Goal: Task Accomplishment & Management: Complete application form

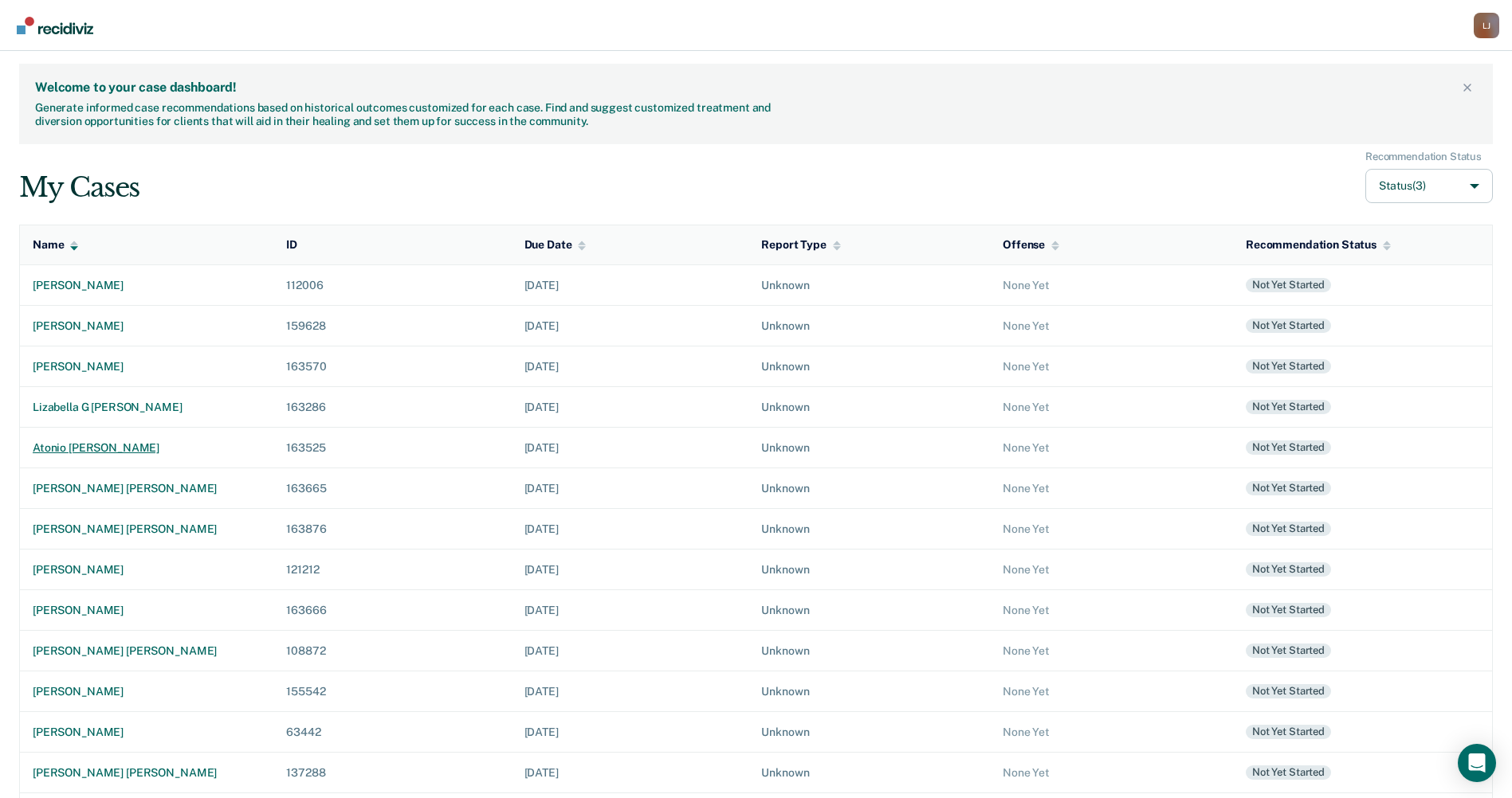
click at [120, 441] on div "atonio [PERSON_NAME]" at bounding box center [146, 448] width 228 height 14
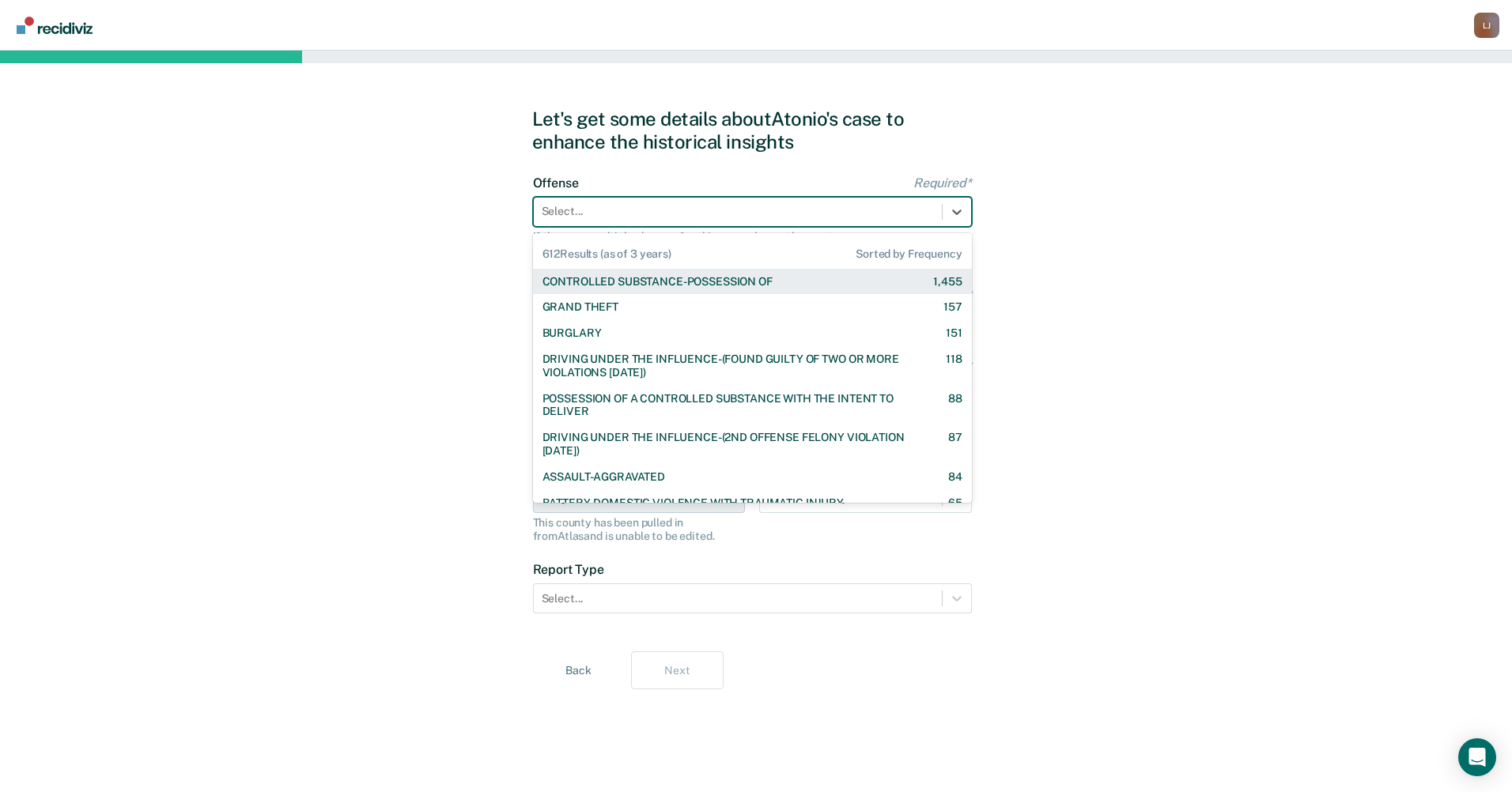
click at [721, 213] on div at bounding box center [737, 212] width 392 height 17
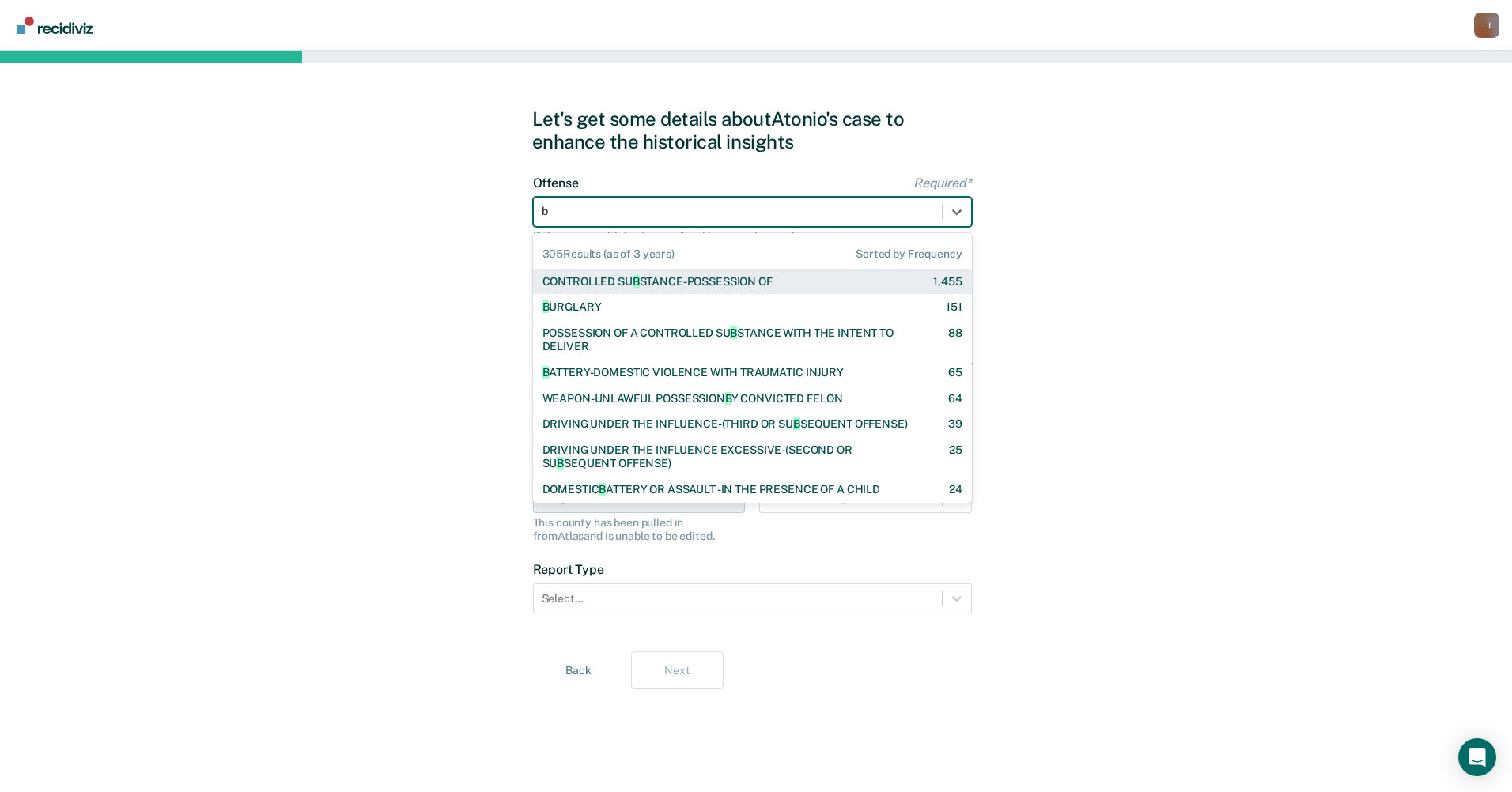
type input "bu"
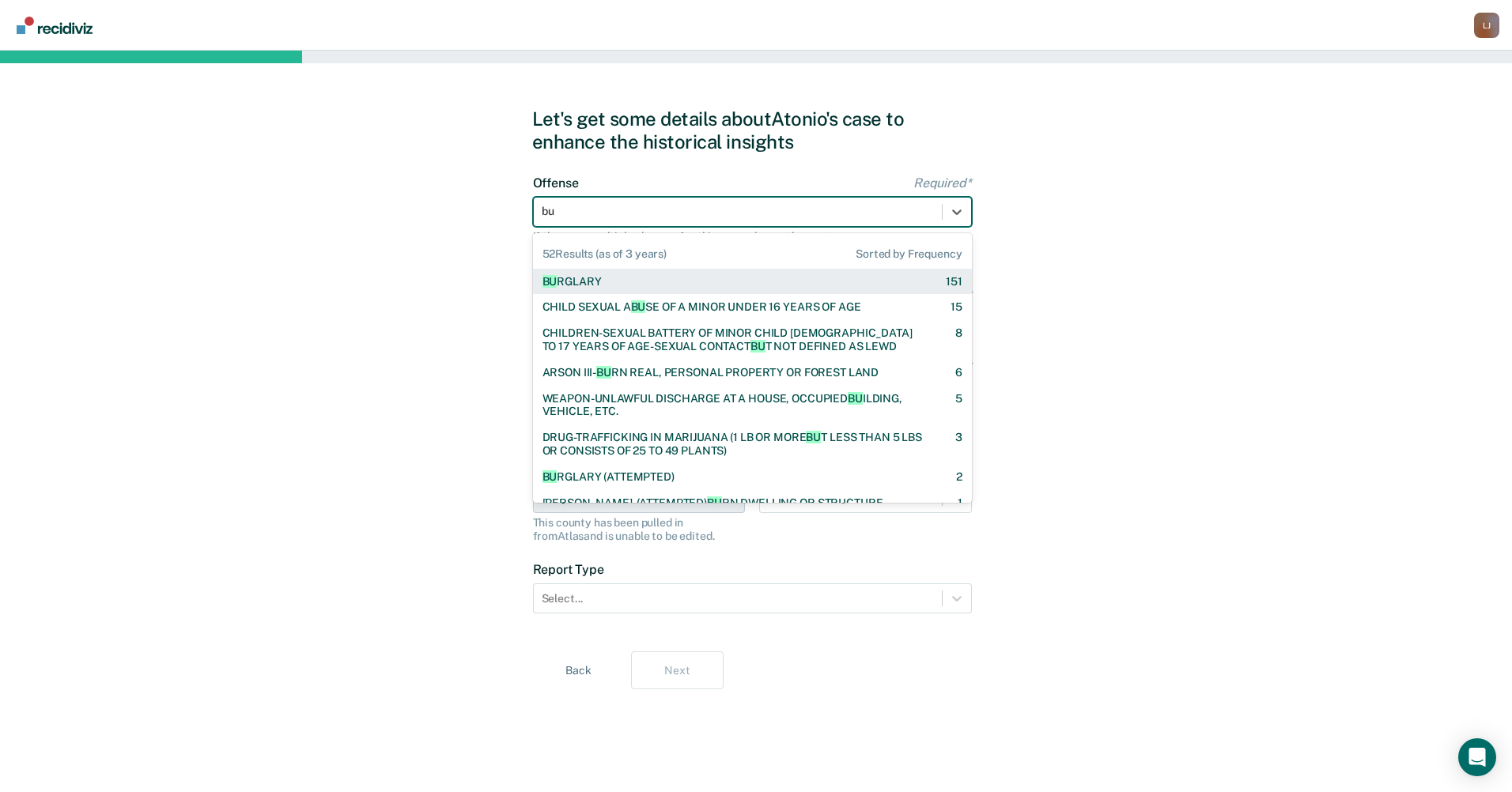
click at [711, 280] on div "BU RGLARY 151" at bounding box center [752, 282] width 420 height 14
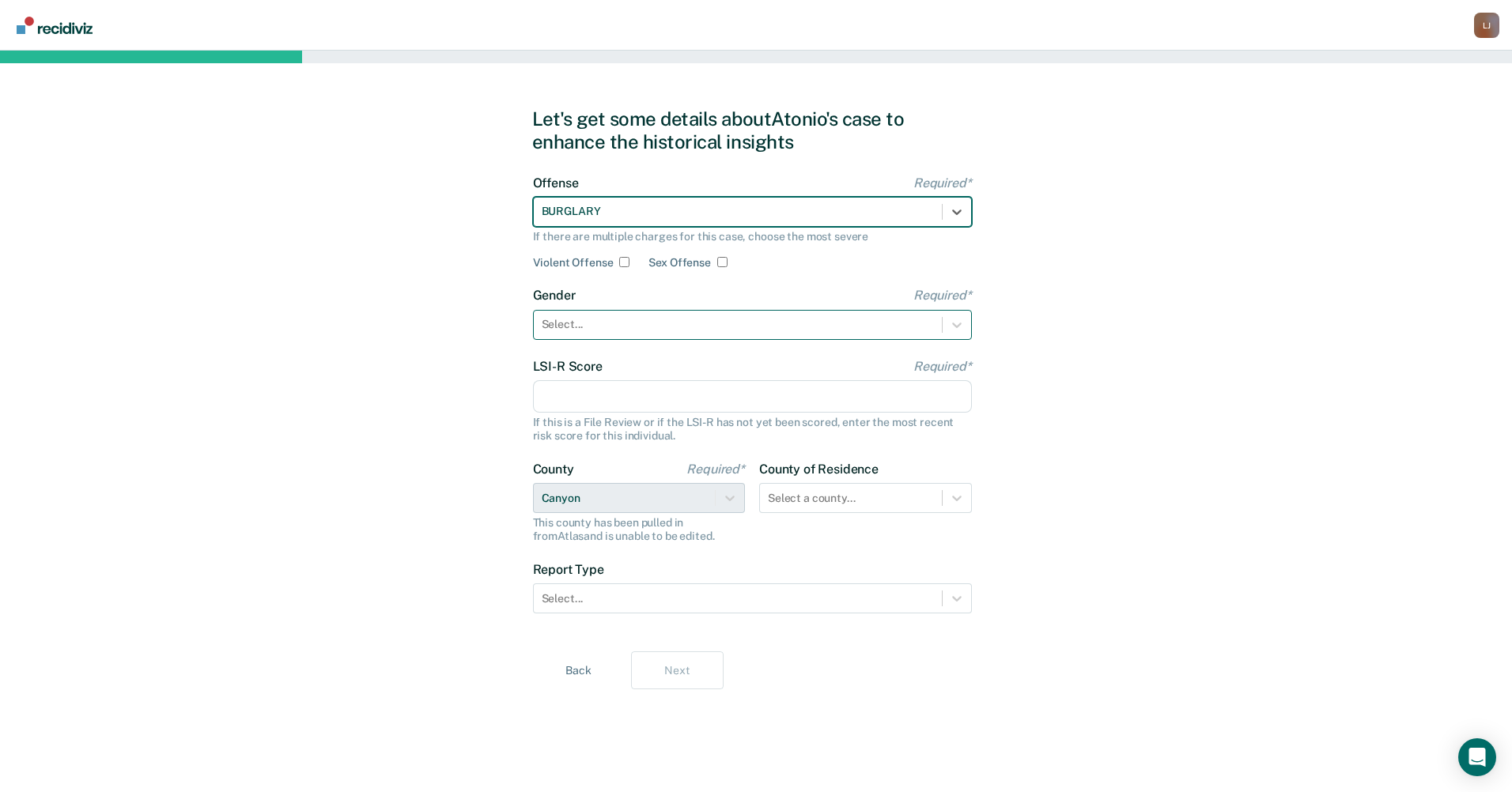
click at [663, 322] on div at bounding box center [737, 325] width 392 height 17
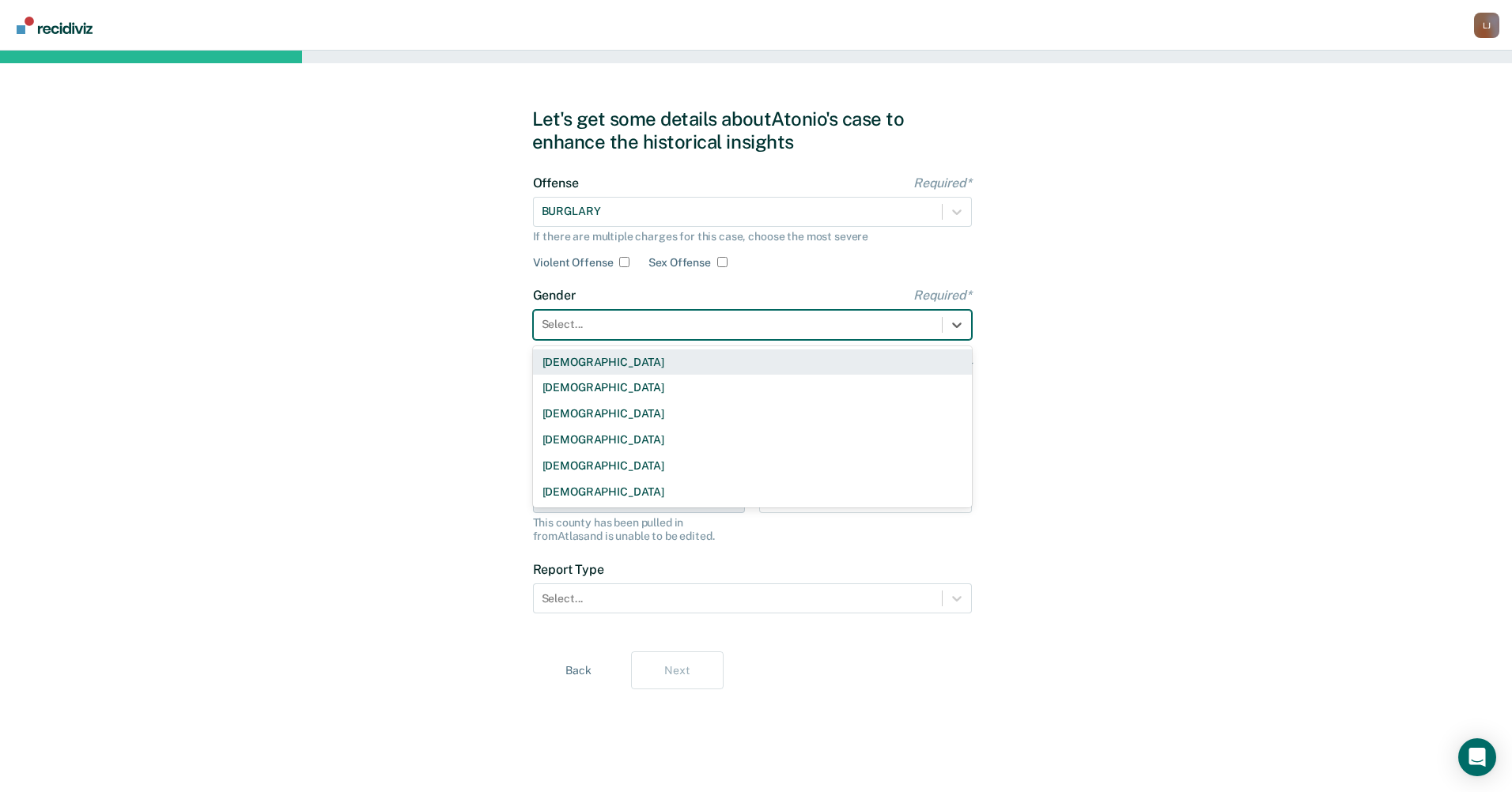
click at [660, 362] on div "[DEMOGRAPHIC_DATA]" at bounding box center [752, 362] width 439 height 26
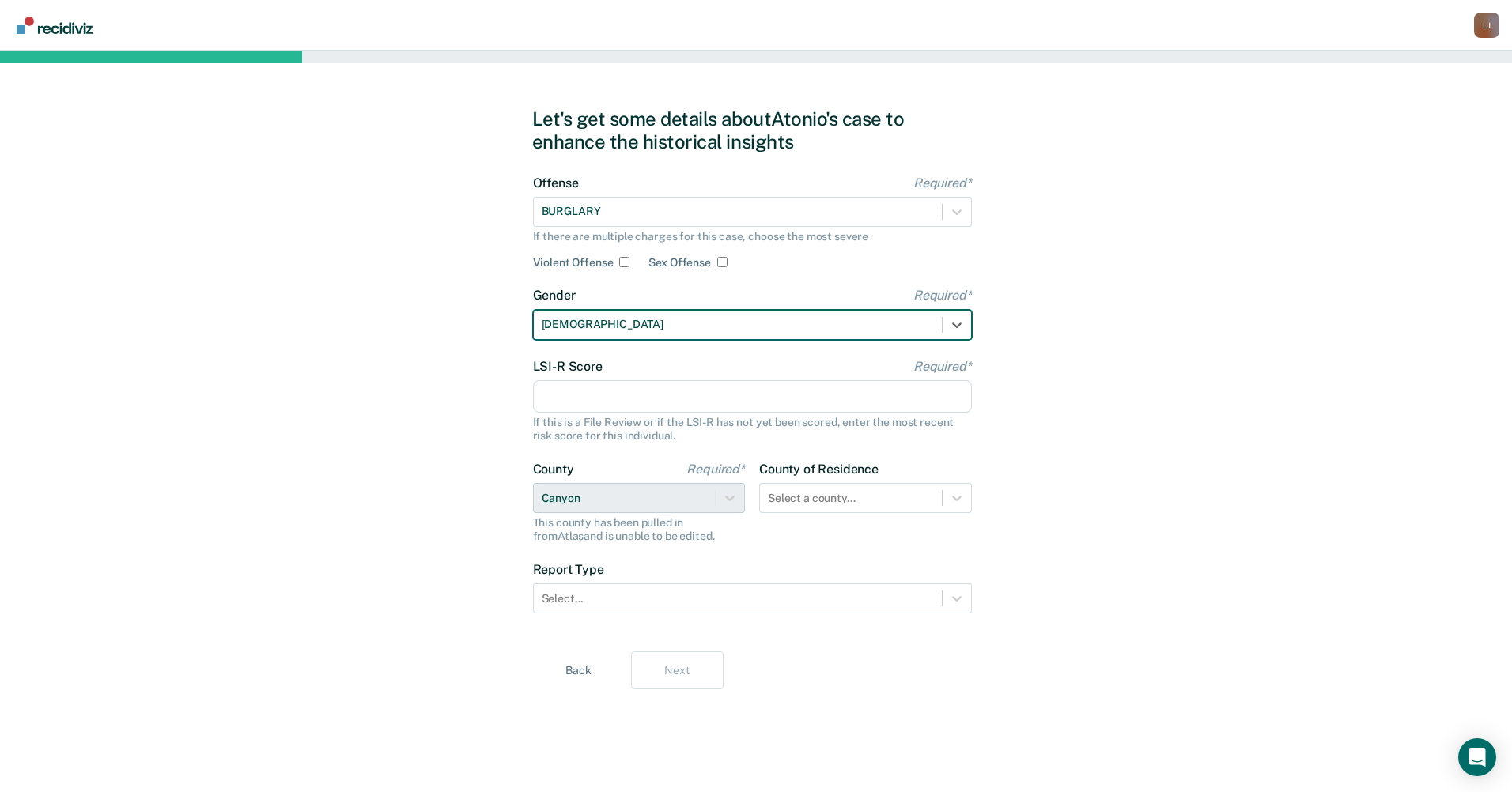
click at [641, 392] on input "LSI-R Score Required*" at bounding box center [752, 396] width 439 height 33
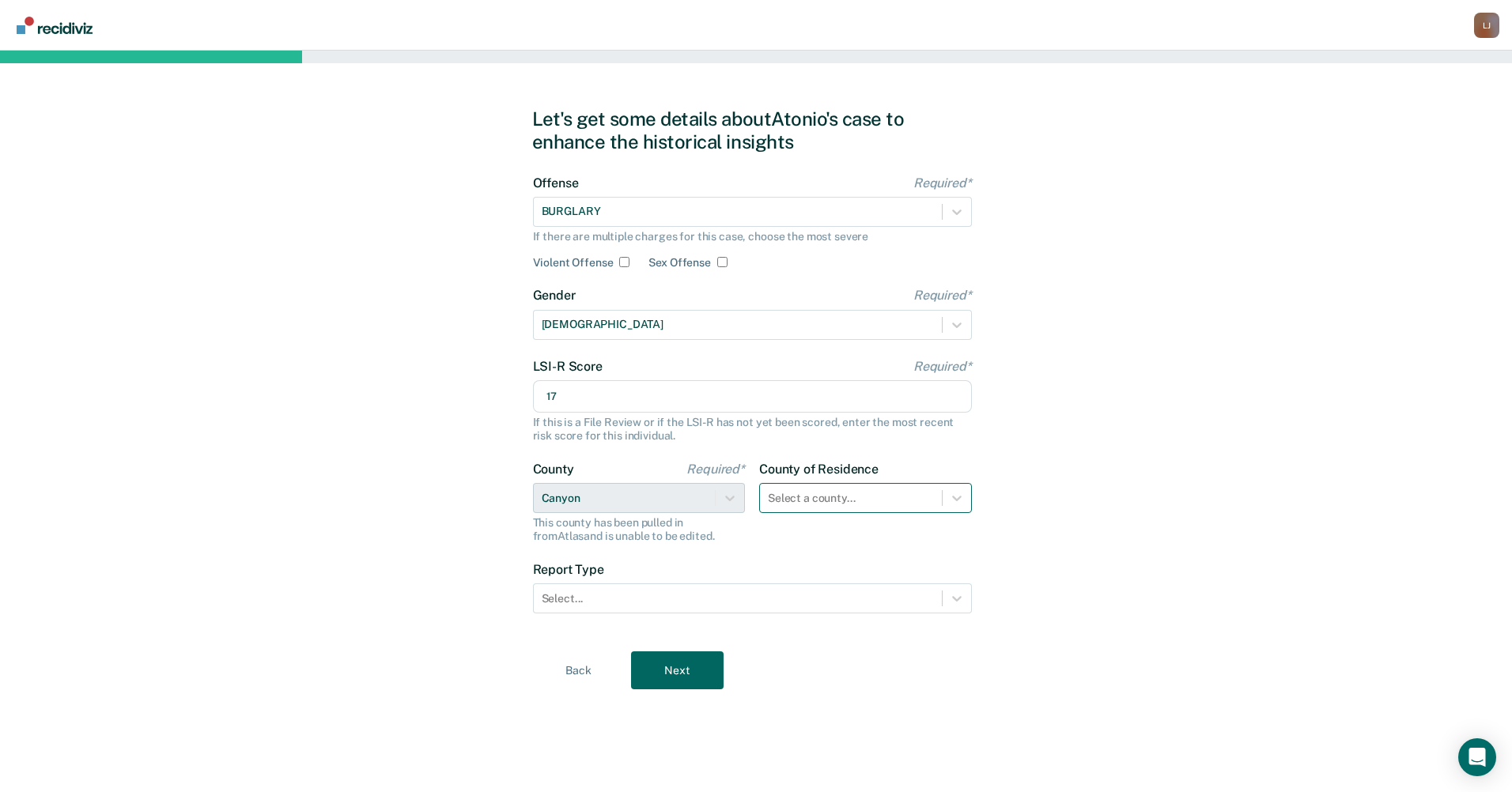
type input "17"
click at [790, 510] on div "Select a county..." at bounding box center [865, 497] width 212 height 30
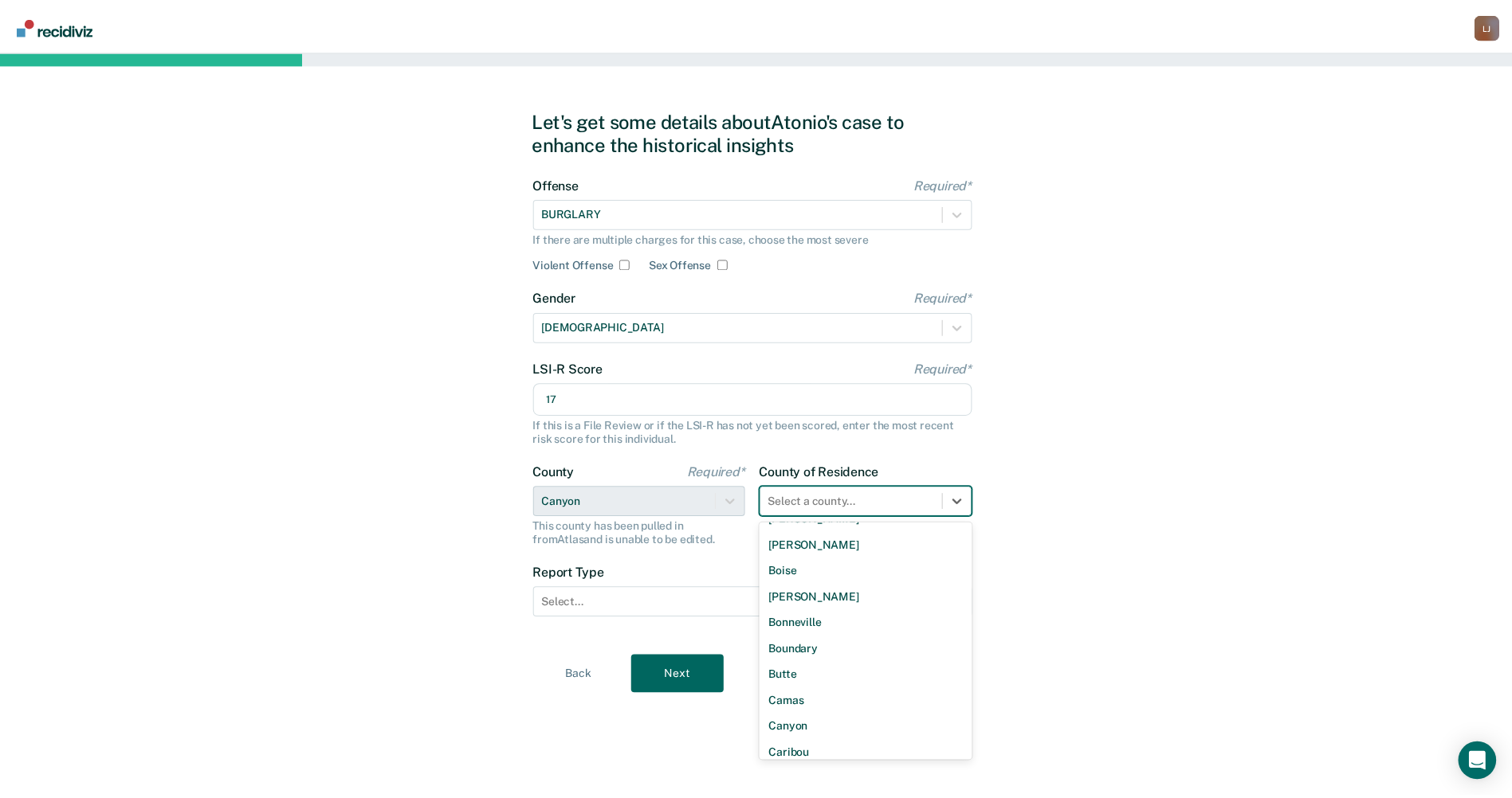
scroll to position [169, 0]
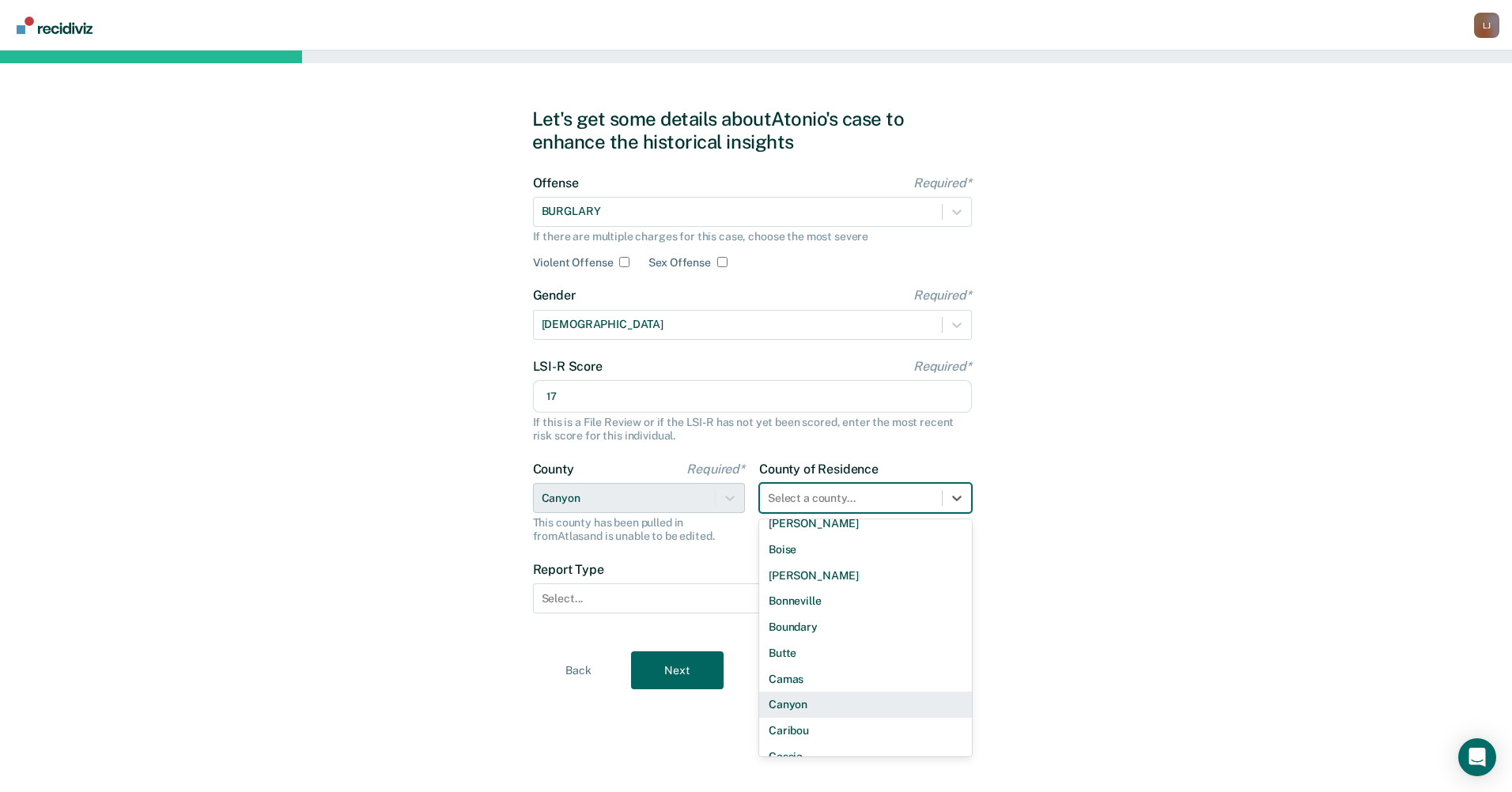
click at [868, 702] on div "Canyon" at bounding box center [865, 704] width 212 height 26
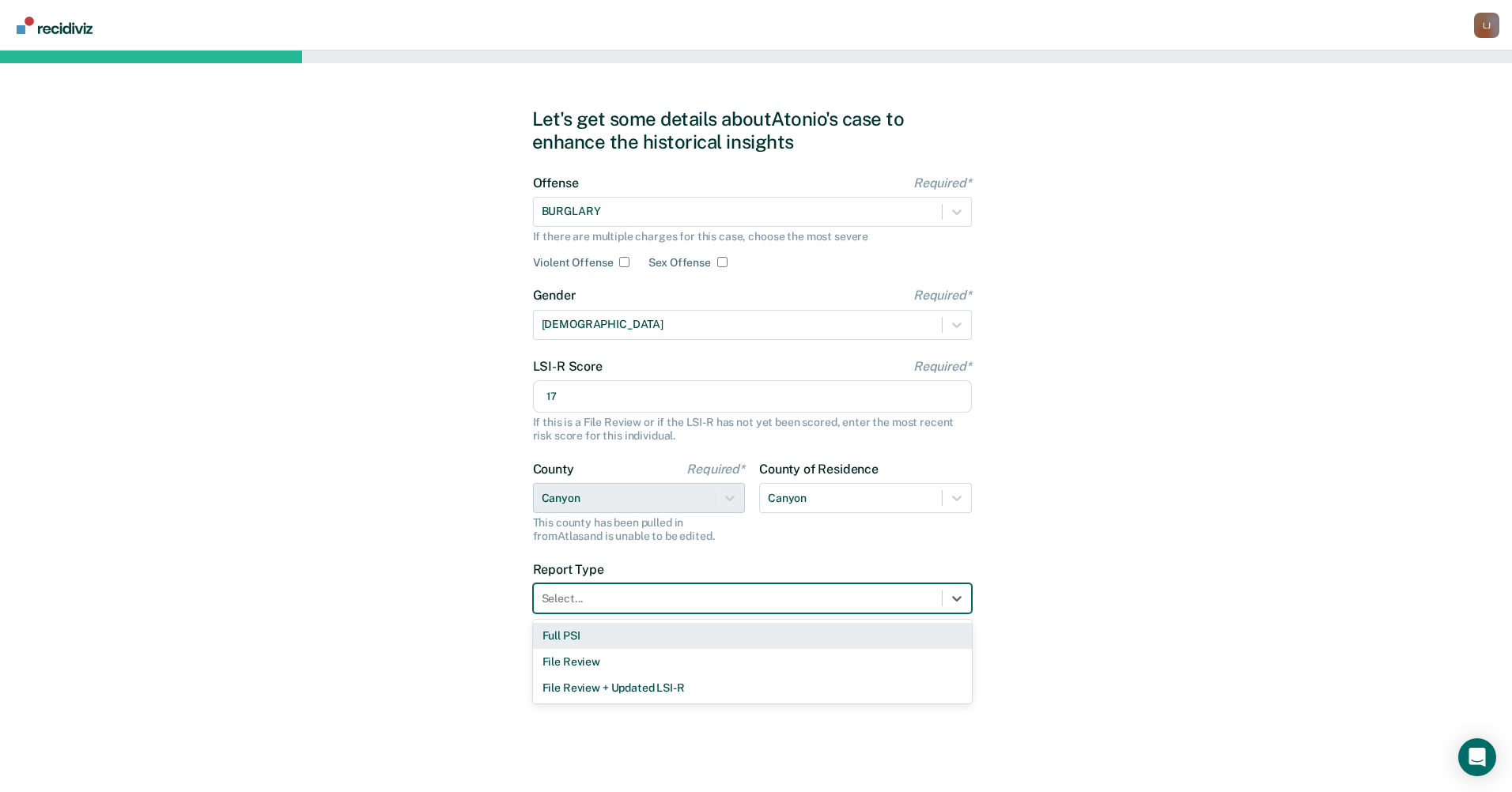
click at [808, 589] on div "Select..." at bounding box center [738, 598] width 408 height 23
click at [773, 632] on div "Full PSI" at bounding box center [752, 636] width 439 height 26
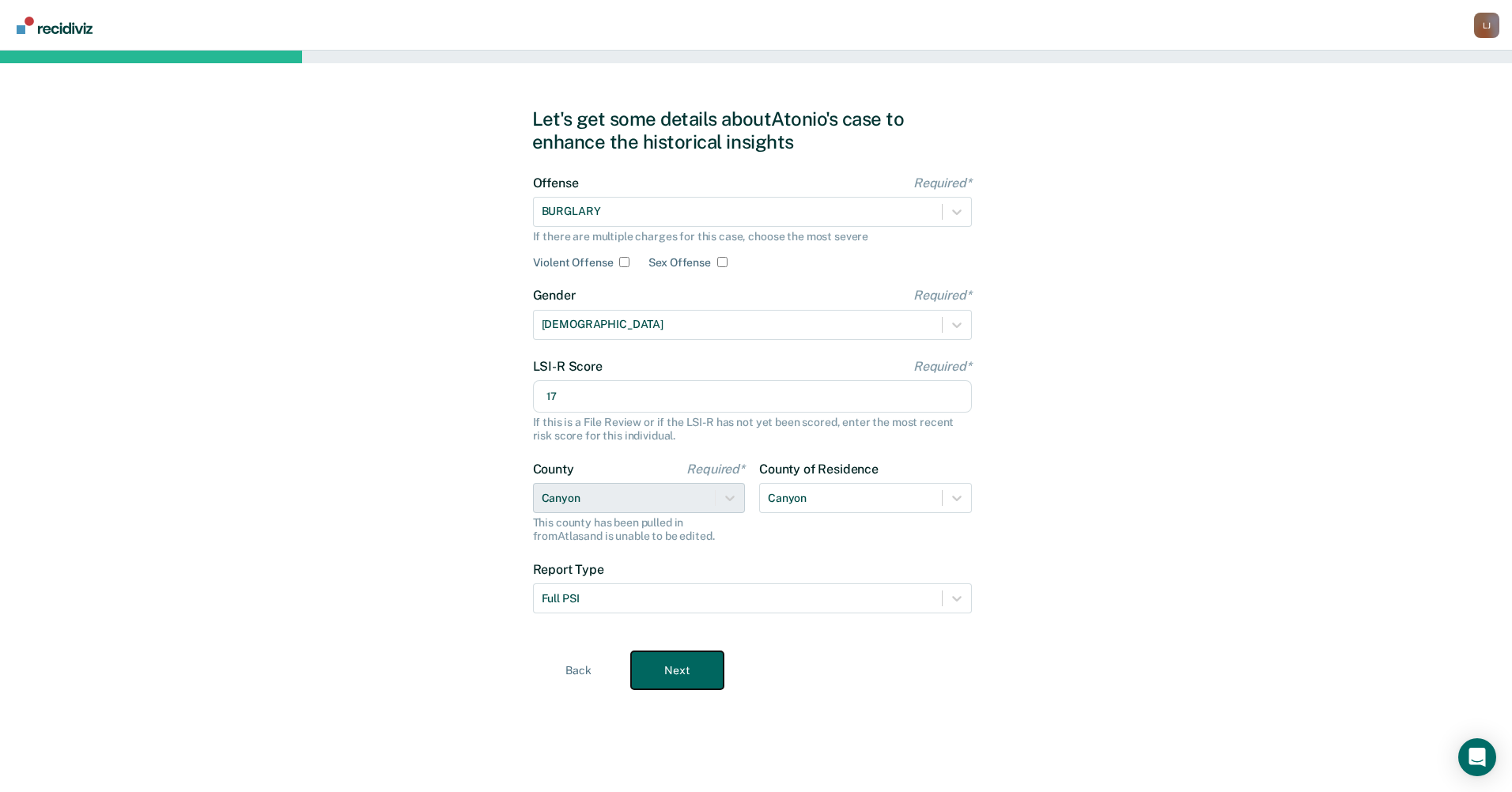
click at [703, 664] on button "Next" at bounding box center [677, 670] width 93 height 38
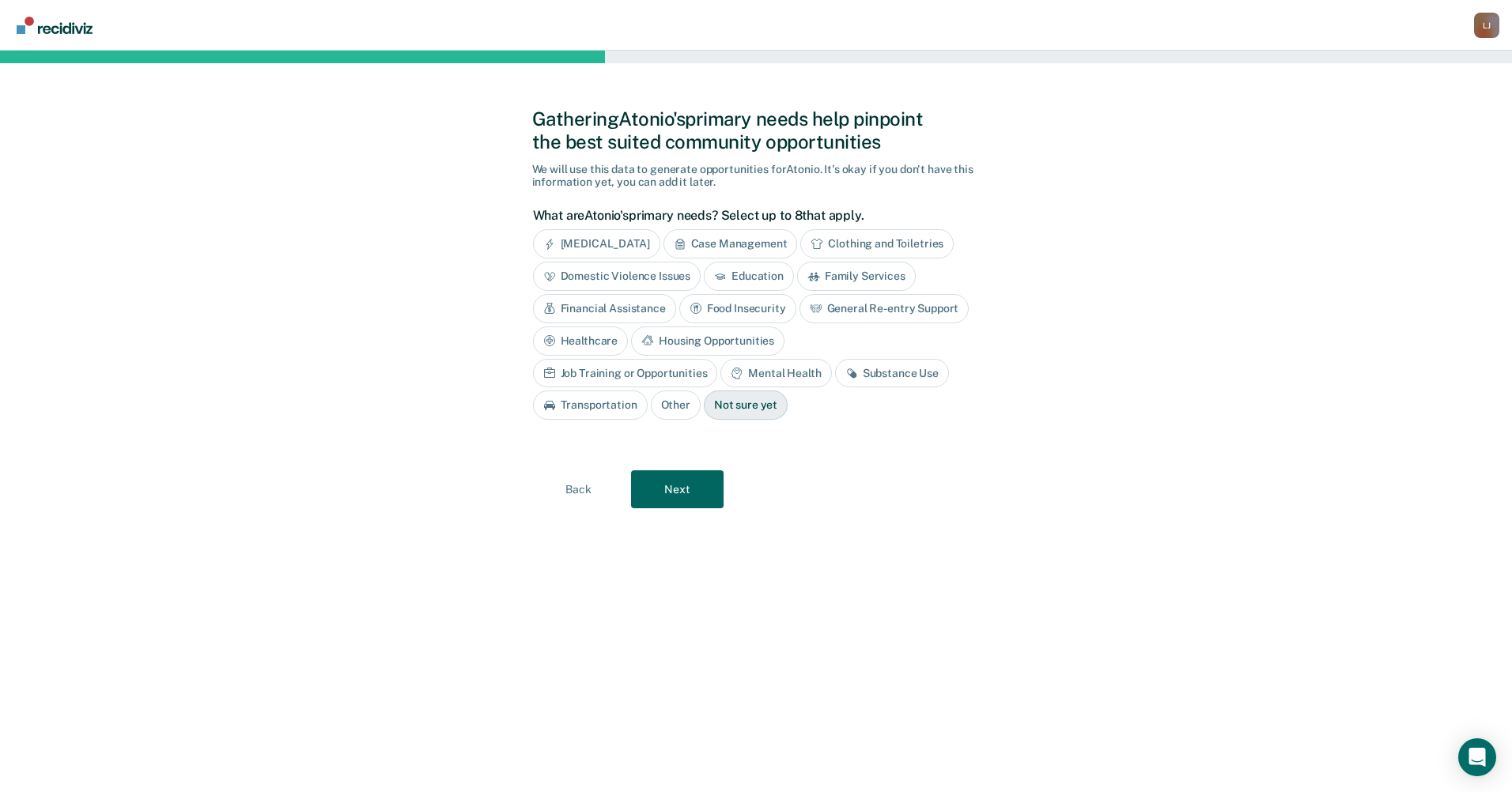
click at [718, 359] on div "Job Training or Opportunities" at bounding box center [626, 373] width 185 height 29
click at [674, 492] on button "Next" at bounding box center [677, 489] width 93 height 38
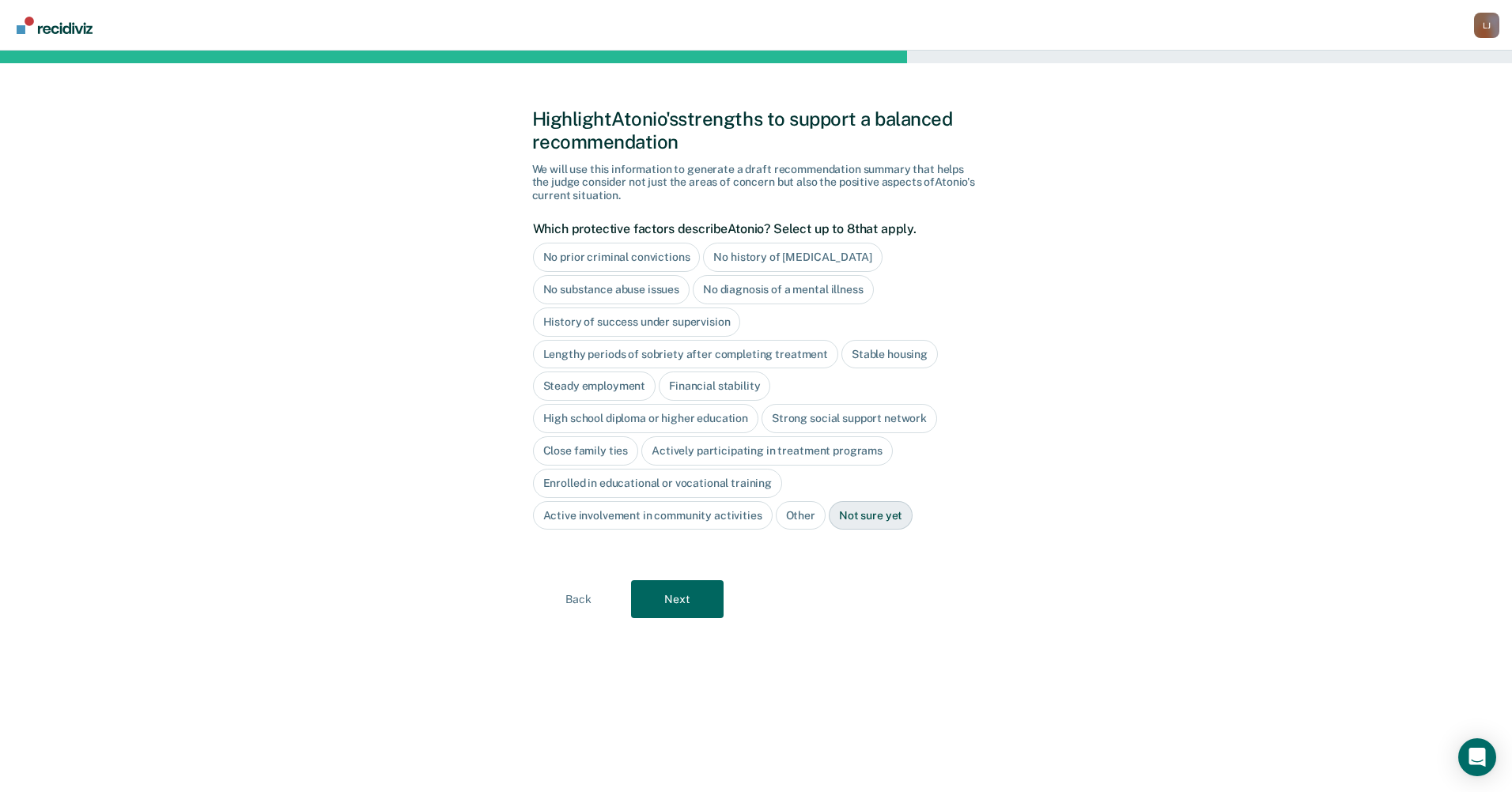
click at [750, 256] on div "No history of [MEDICAL_DATA]" at bounding box center [792, 257] width 178 height 29
click at [656, 290] on div "No substance abuse issues" at bounding box center [611, 290] width 157 height 29
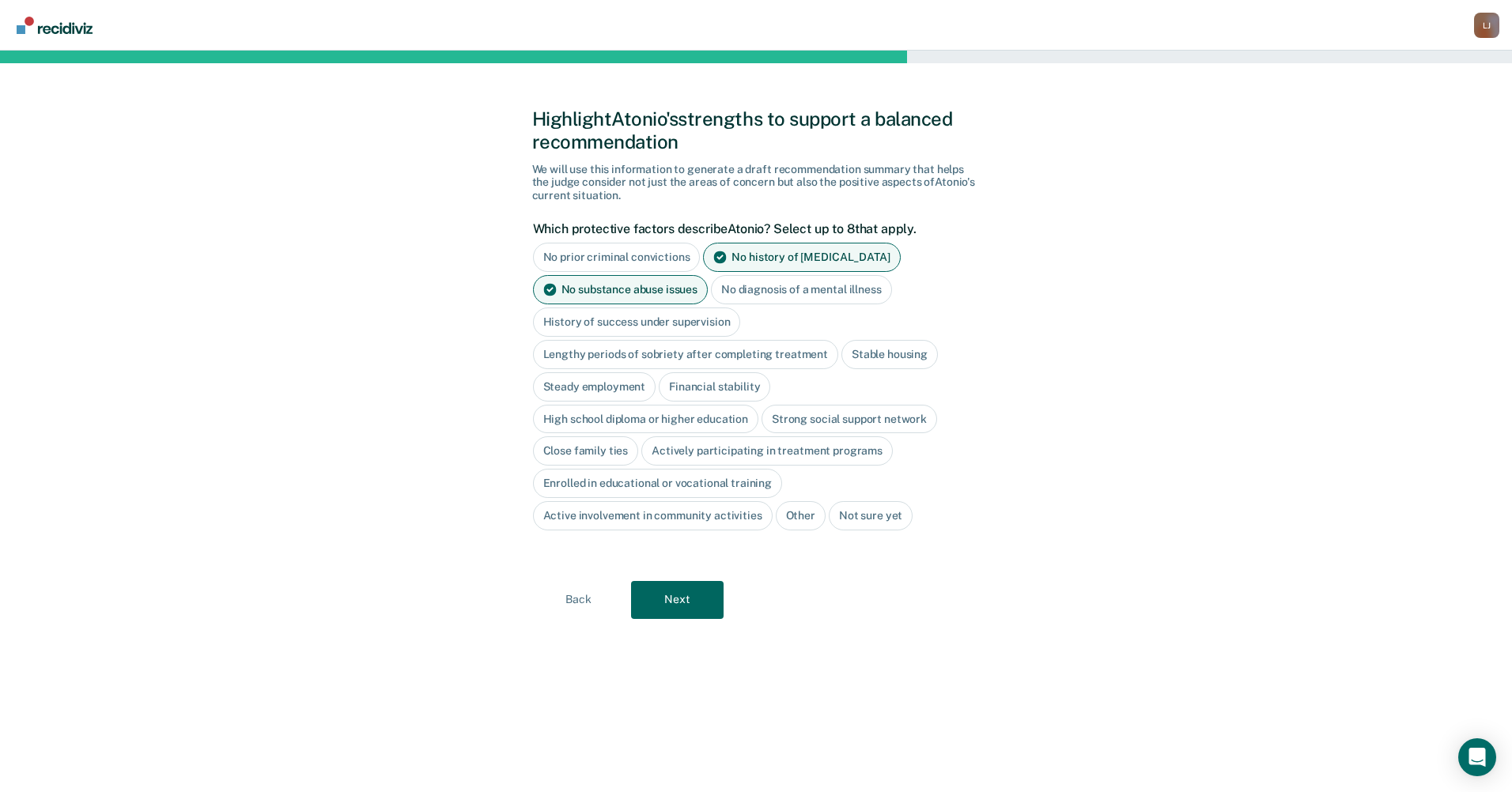
click at [798, 293] on div "No diagnosis of a mental illness" at bounding box center [801, 290] width 181 height 29
click at [857, 354] on div "Stable housing" at bounding box center [890, 354] width 97 height 29
click at [738, 382] on div "Financial stability" at bounding box center [714, 387] width 111 height 29
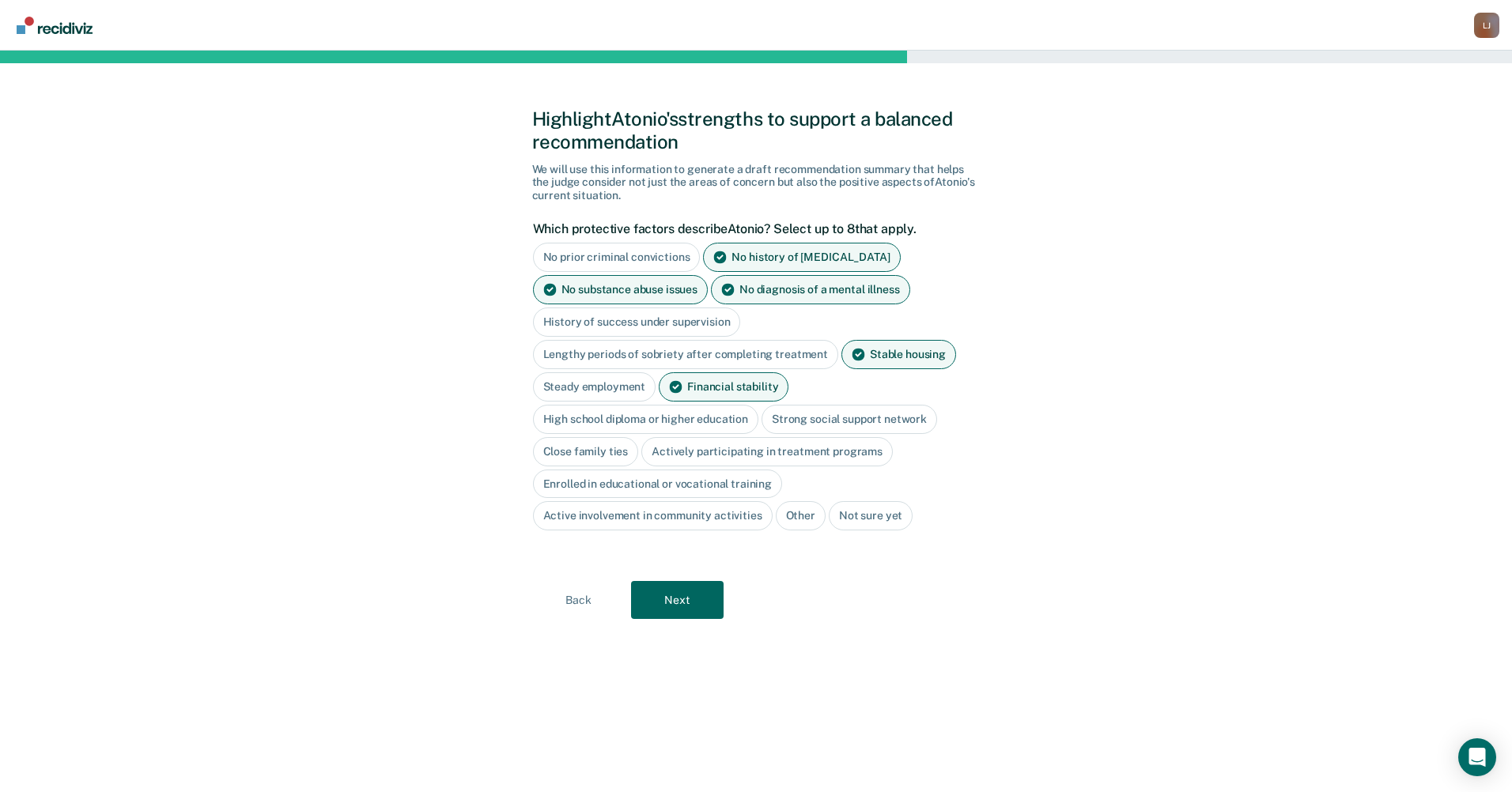
click at [727, 422] on div "High school diploma or higher education" at bounding box center [646, 419] width 226 height 29
click at [589, 451] on div "Close family ties" at bounding box center [586, 451] width 106 height 29
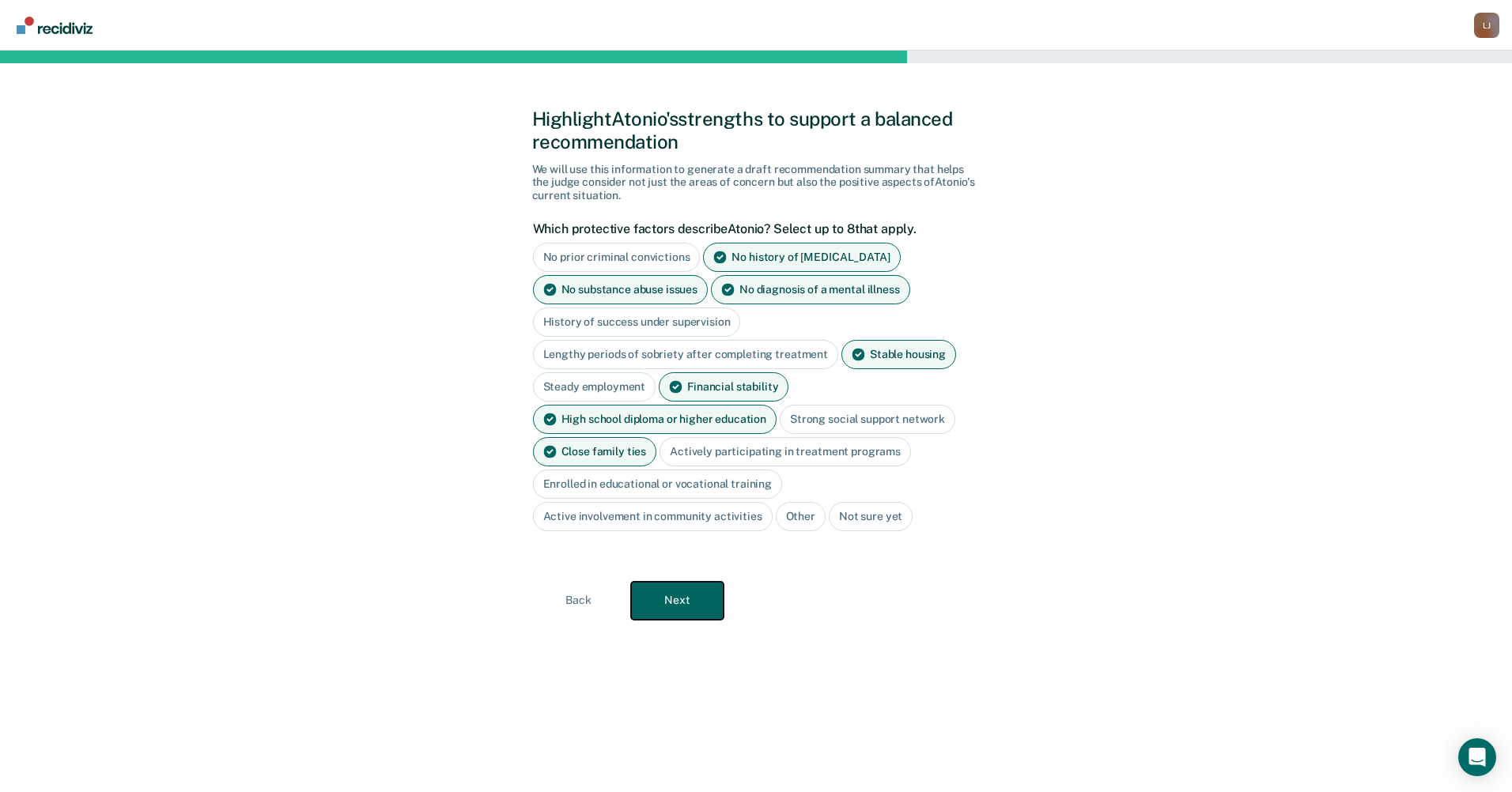
click at [680, 600] on button "Next" at bounding box center [677, 601] width 93 height 38
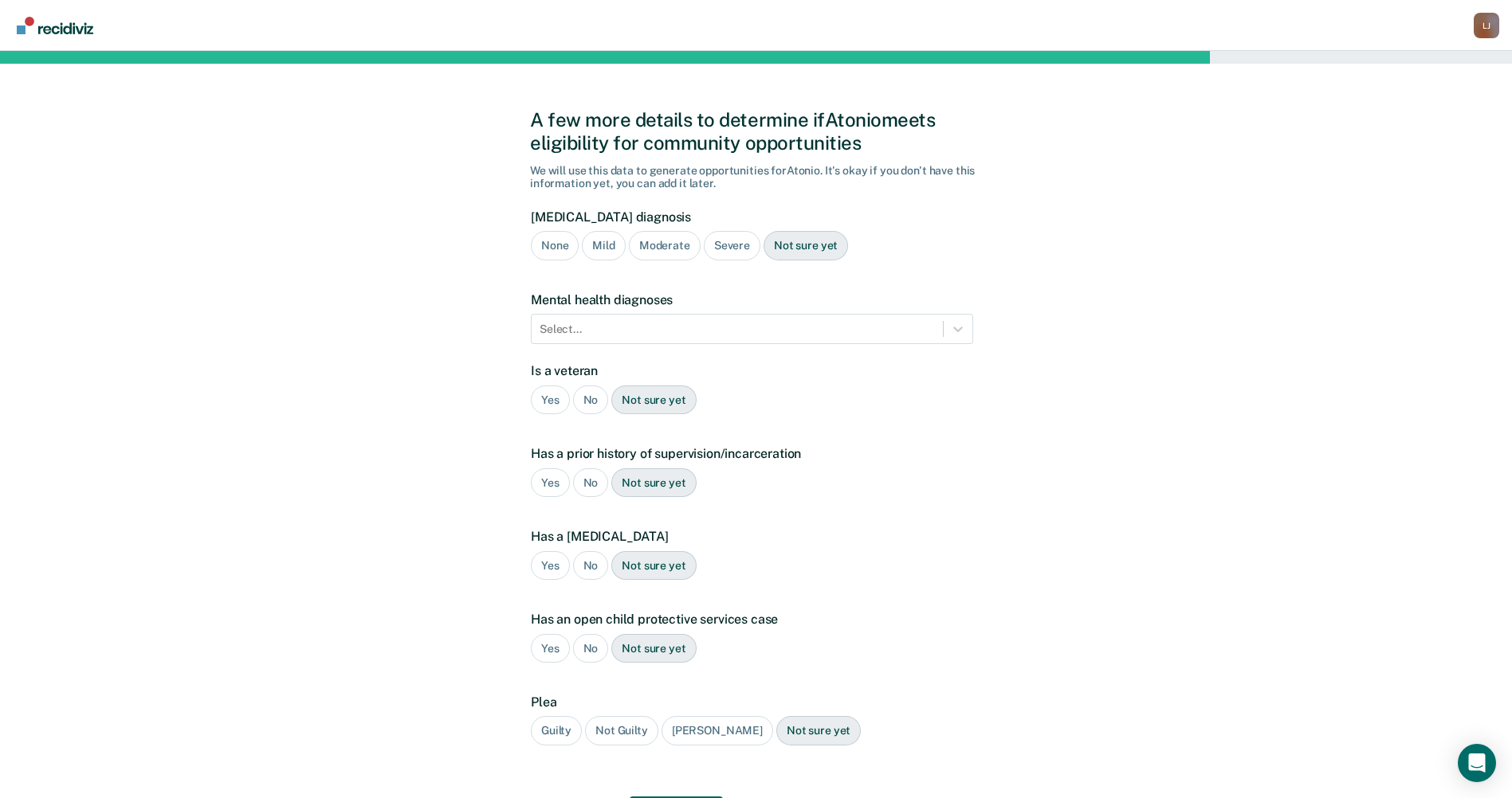
click at [552, 240] on div "None" at bounding box center [555, 246] width 48 height 29
click at [596, 393] on div "No" at bounding box center [591, 400] width 36 height 29
click at [543, 483] on div "Yes" at bounding box center [551, 483] width 39 height 29
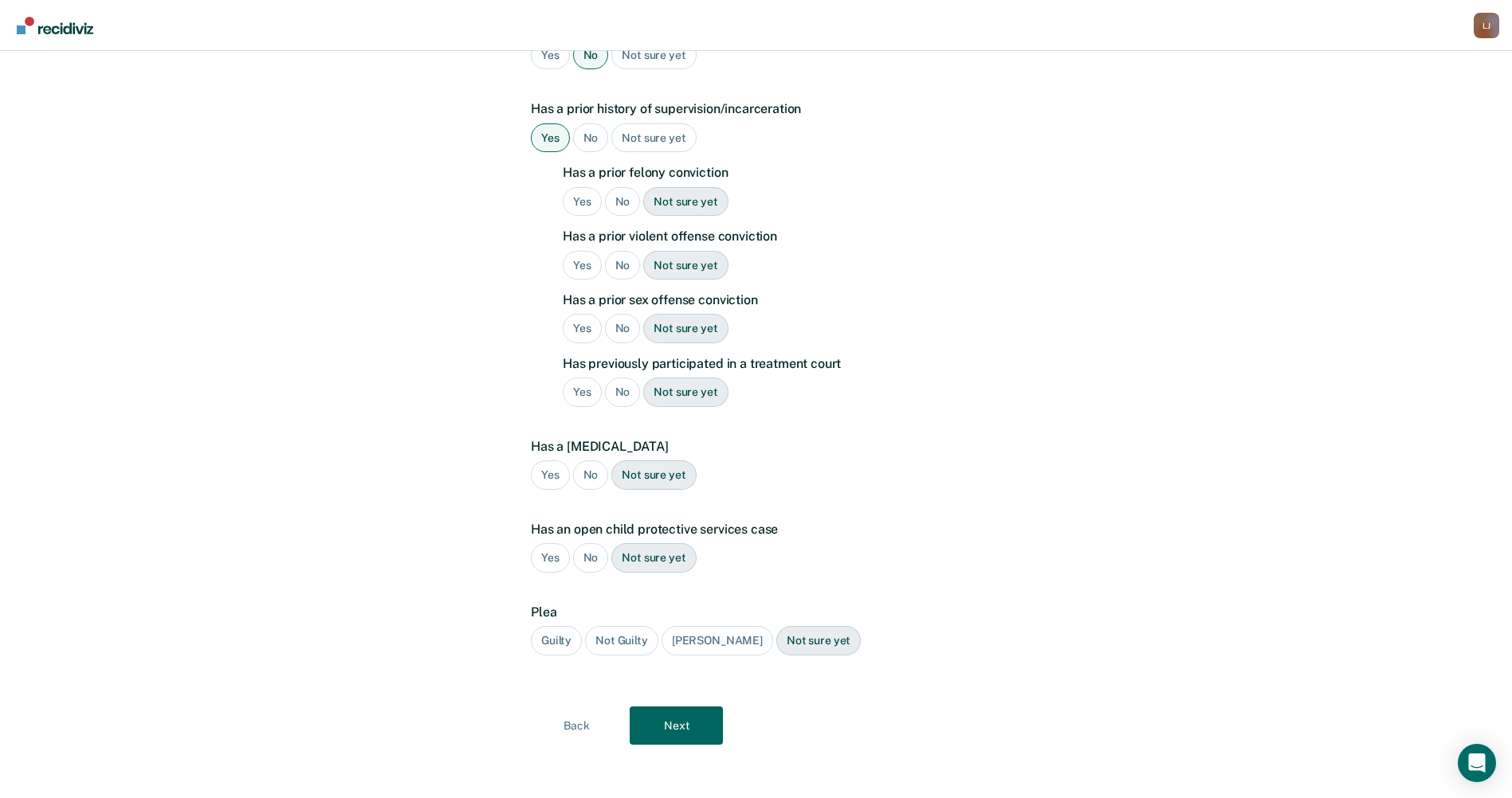
scroll to position [348, 0]
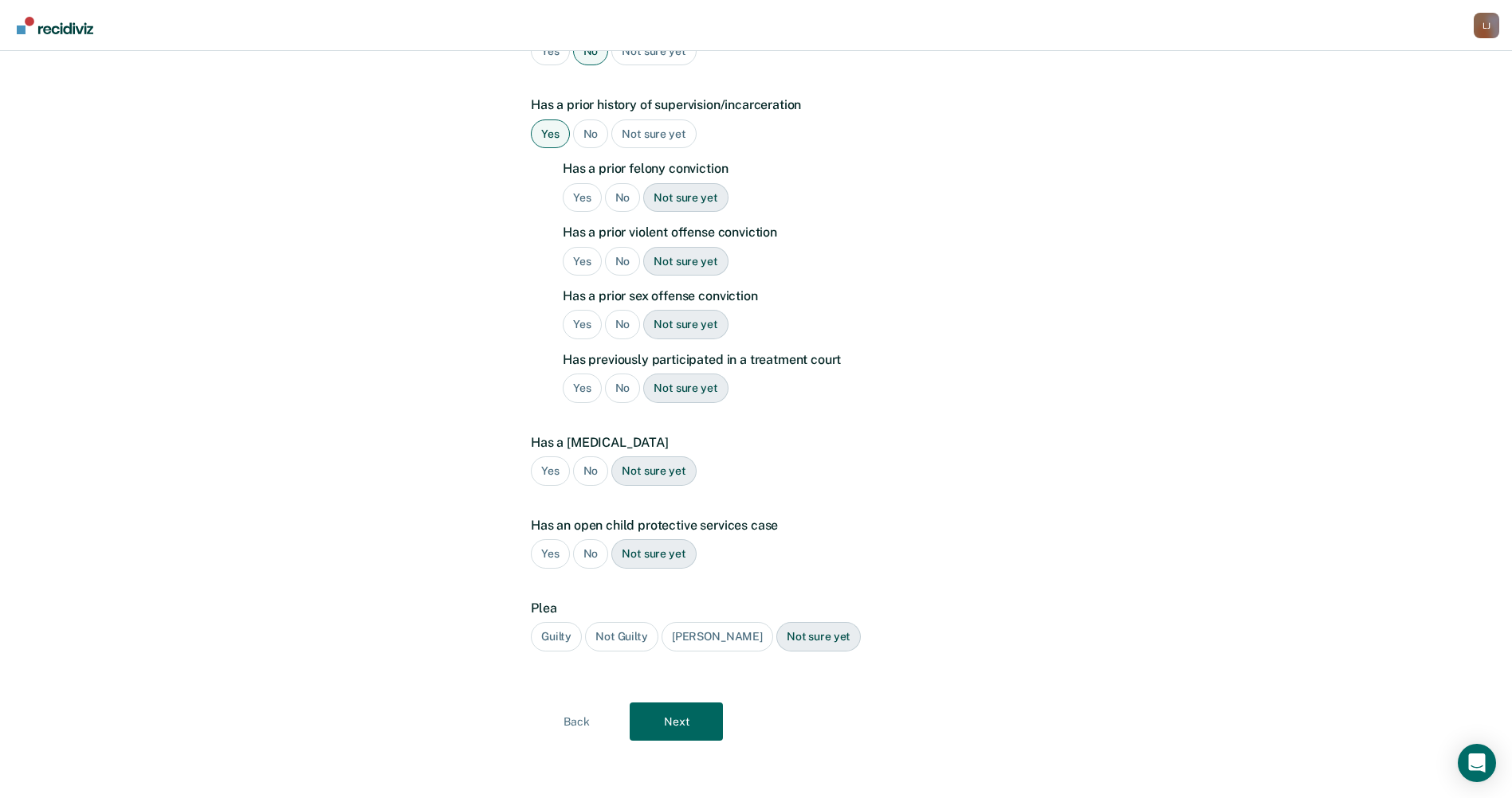
click at [612, 193] on div "No" at bounding box center [623, 198] width 36 height 29
click at [613, 260] on div "No" at bounding box center [623, 261] width 36 height 29
drag, startPoint x: 618, startPoint y: 329, endPoint x: 617, endPoint y: 347, distance: 18.0
click at [619, 330] on div "No" at bounding box center [623, 325] width 36 height 29
click at [629, 388] on div "No" at bounding box center [623, 388] width 36 height 29
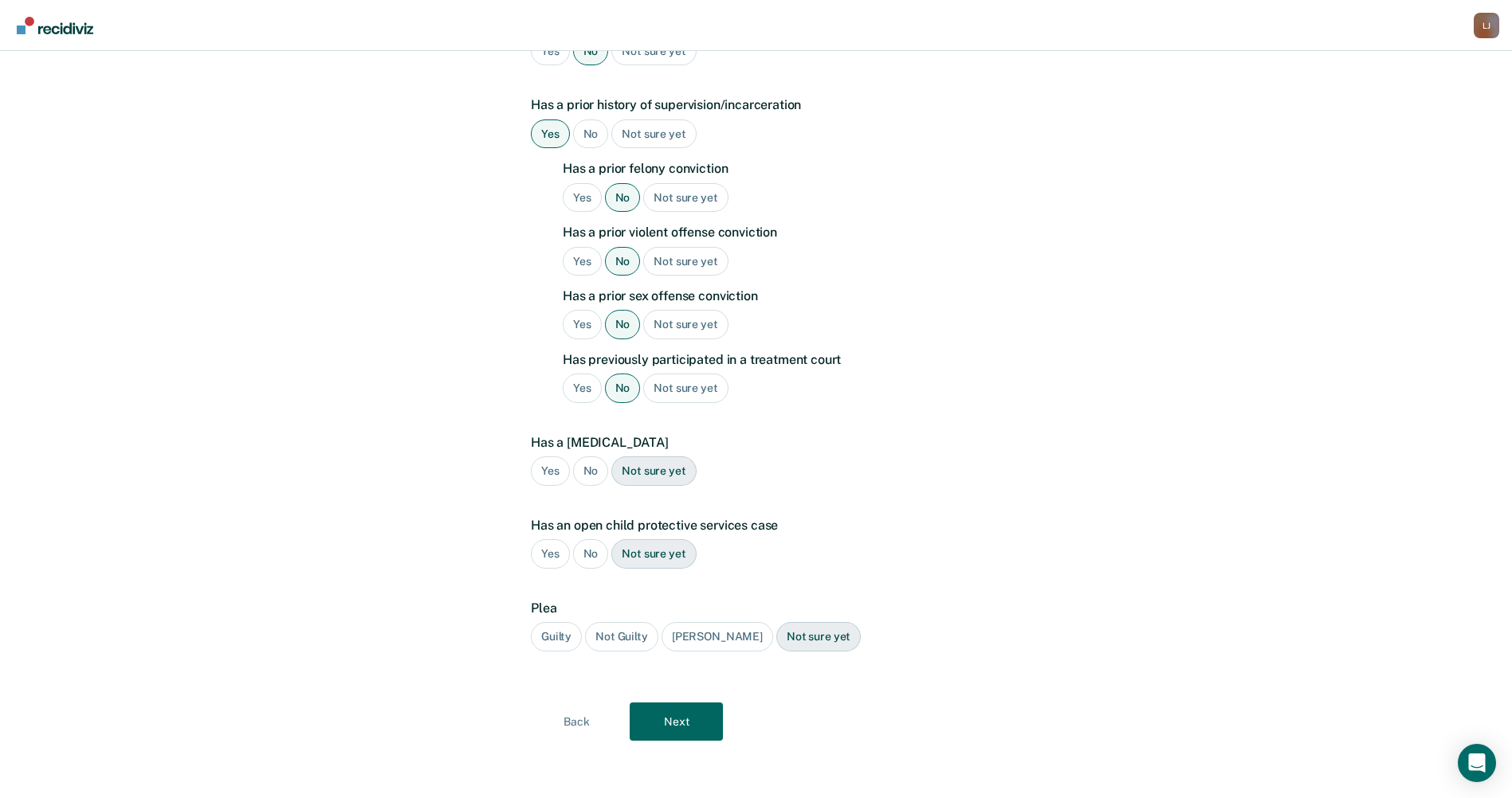
click at [565, 634] on div "Guilty" at bounding box center [557, 637] width 51 height 29
click at [645, 700] on div "A few more details to determine if Atonio meets eligibility for community oppor…" at bounding box center [756, 249] width 452 height 1057
click at [652, 709] on button "Next" at bounding box center [676, 722] width 93 height 39
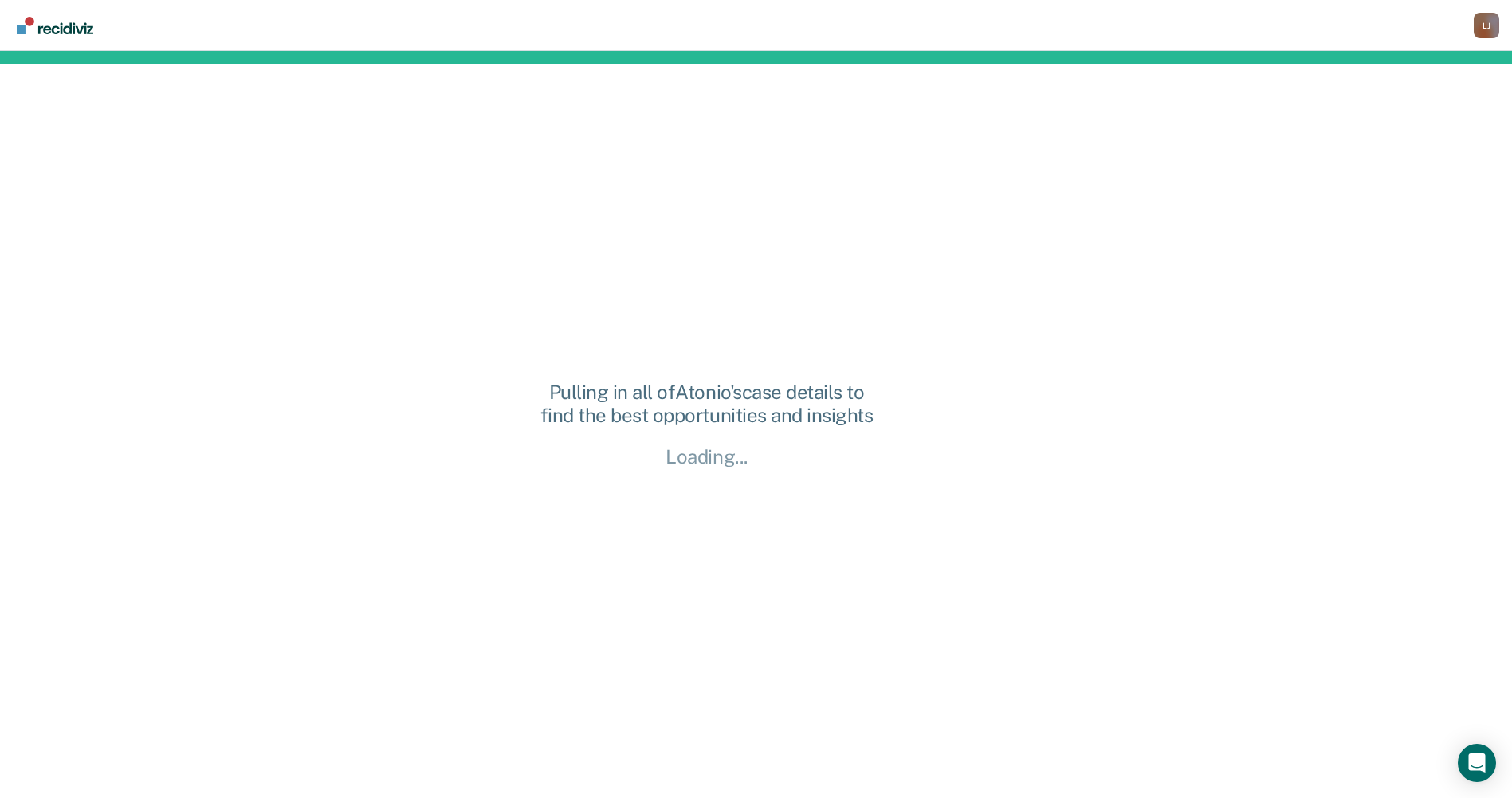
scroll to position [0, 0]
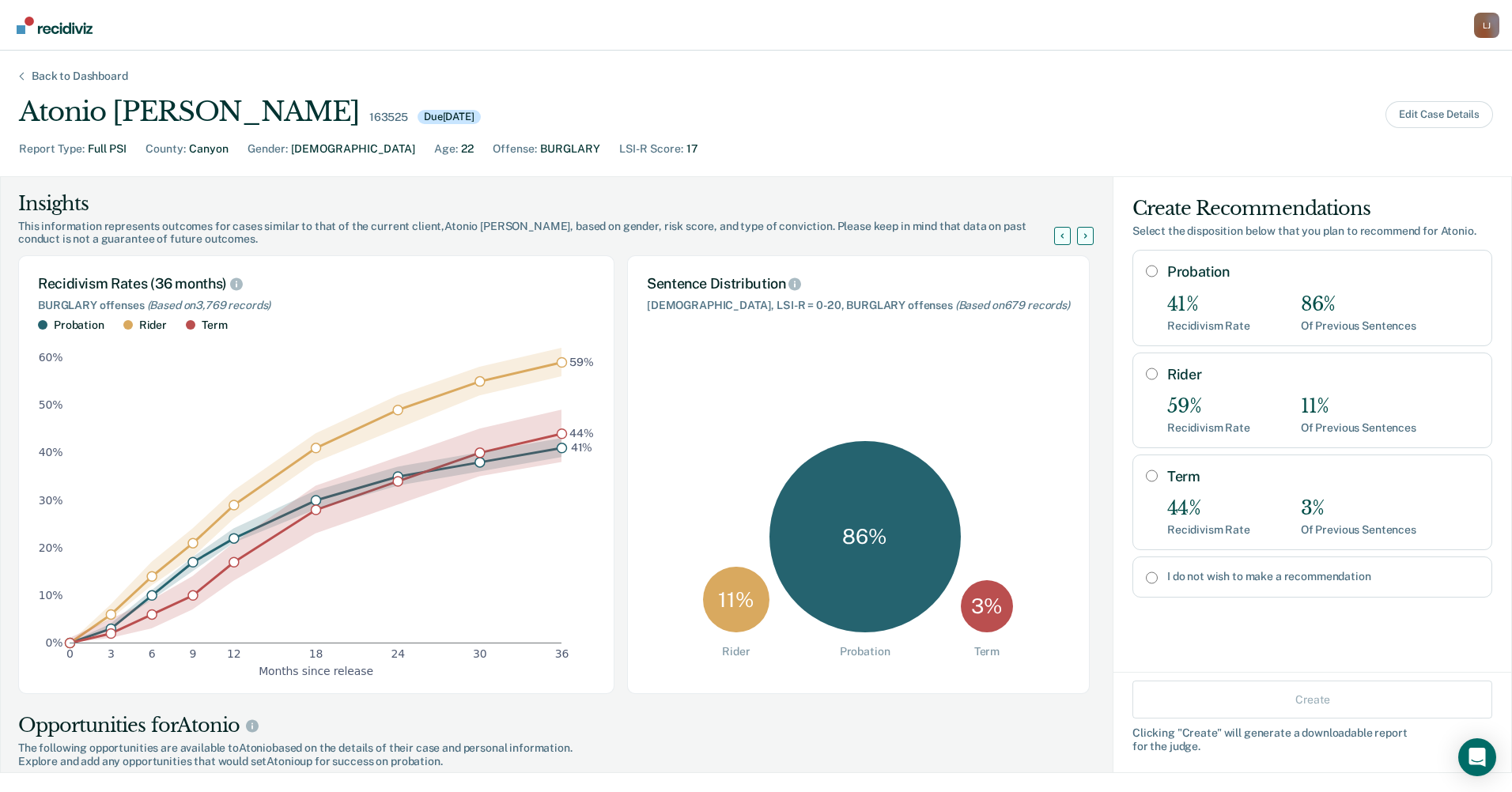
click at [1146, 276] on input "Probation" at bounding box center [1152, 271] width 12 height 13
radio input "true"
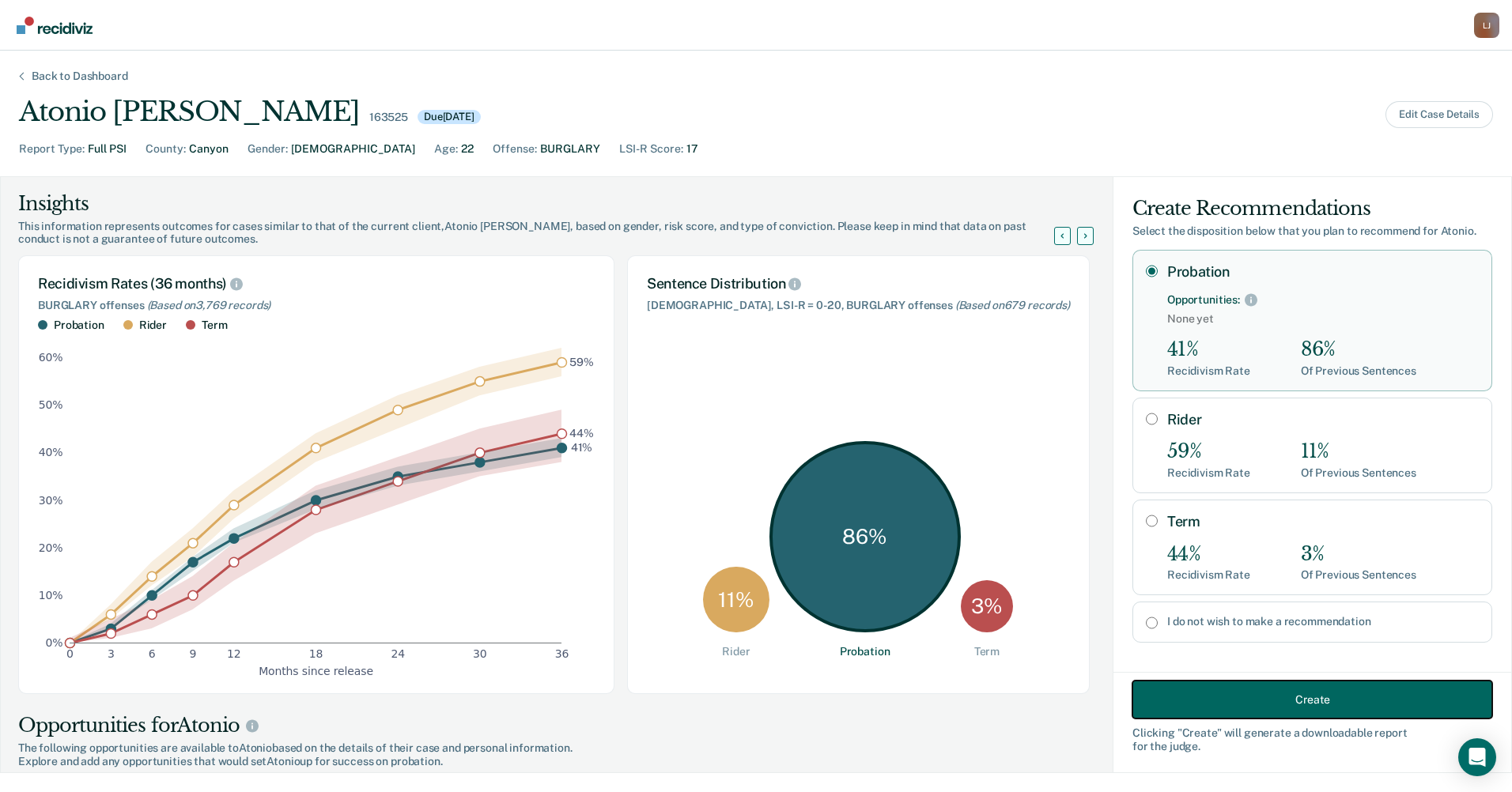
click at [1246, 699] on button "Create" at bounding box center [1311, 699] width 360 height 38
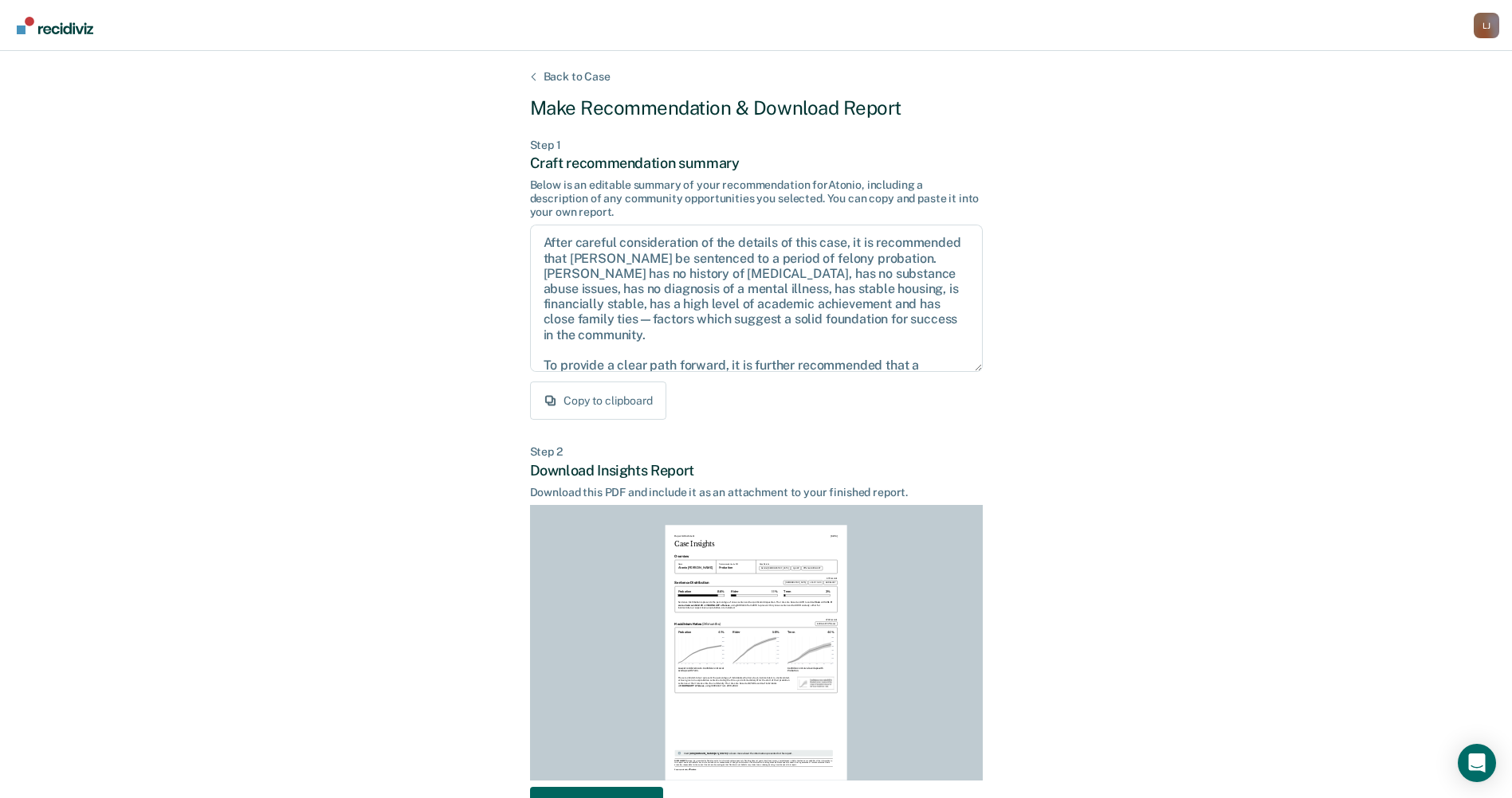
scroll to position [110, 0]
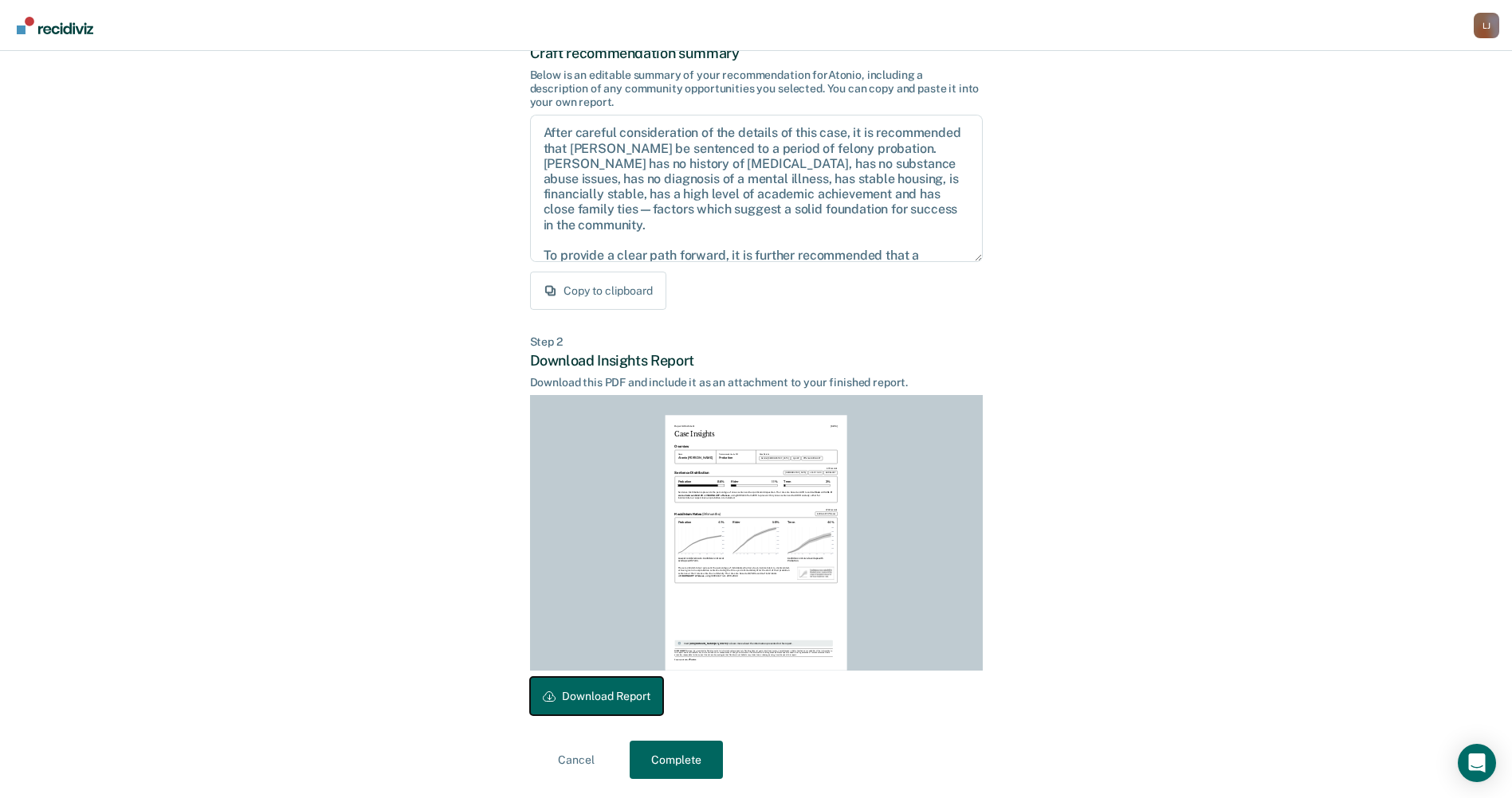
click at [624, 692] on button "Download Report" at bounding box center [596, 696] width 133 height 39
click at [701, 764] on button "Complete" at bounding box center [676, 759] width 93 height 39
